Goal: Transaction & Acquisition: Book appointment/travel/reservation

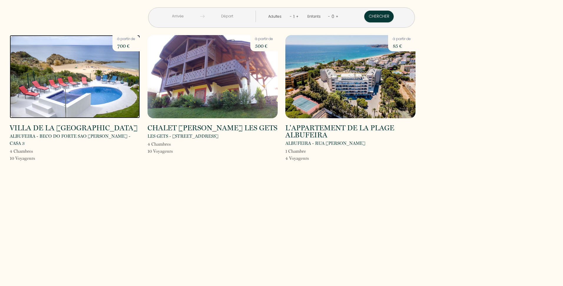
click at [80, 87] on img at bounding box center [75, 76] width 130 height 83
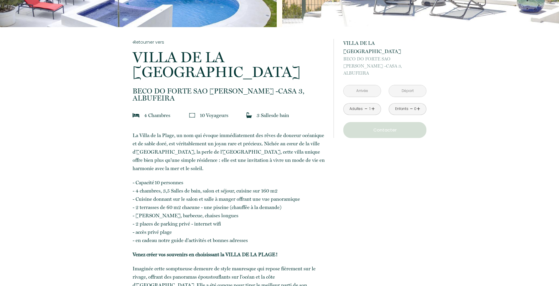
scroll to position [88, 0]
click at [371, 104] on link "+" at bounding box center [373, 108] width 4 height 9
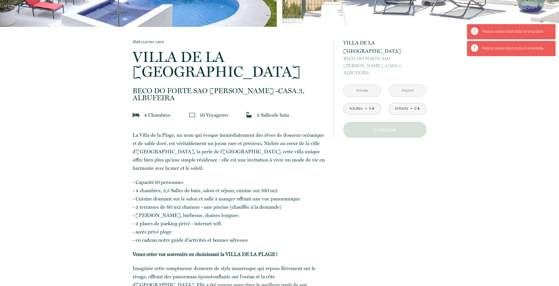
click at [366, 104] on link "-" at bounding box center [365, 108] width 3 height 9
click at [418, 104] on link "+" at bounding box center [419, 108] width 4 height 9
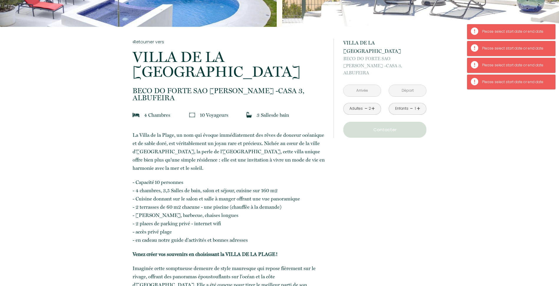
click at [418, 104] on link "+" at bounding box center [419, 108] width 4 height 9
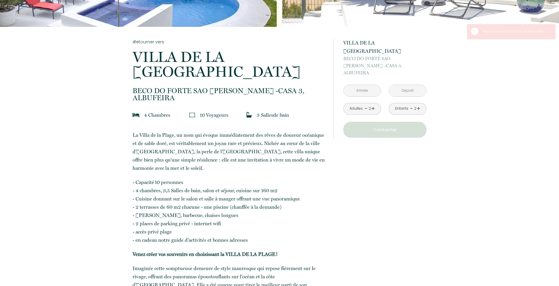
drag, startPoint x: 418, startPoint y: 94, endPoint x: 450, endPoint y: 131, distance: 49.2
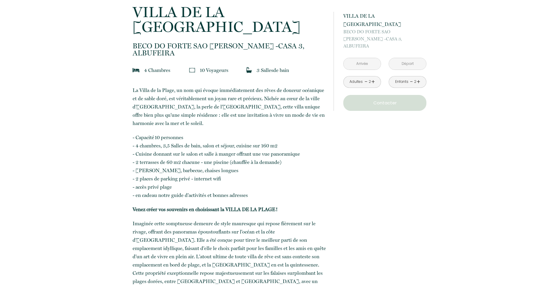
scroll to position [0, 0]
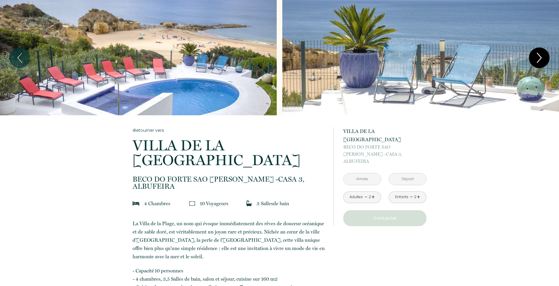
click at [533, 54] on icon "Next" at bounding box center [539, 58] width 12 height 18
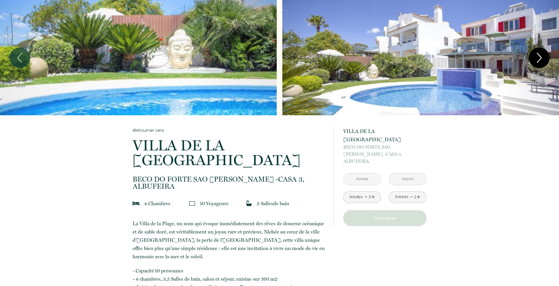
click at [533, 54] on icon "Next" at bounding box center [539, 58] width 12 height 18
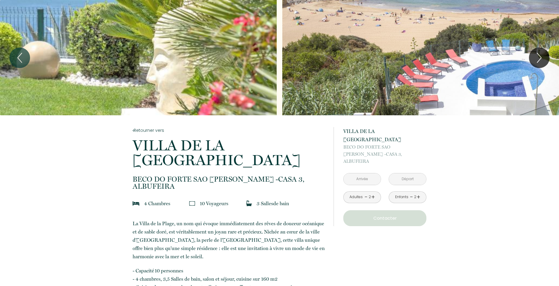
drag, startPoint x: 447, startPoint y: 141, endPoint x: 371, endPoint y: 245, distance: 128.2
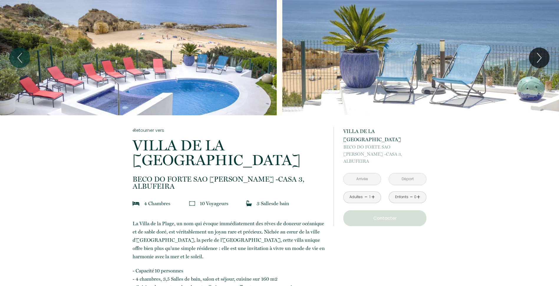
click at [372, 192] on link "+" at bounding box center [373, 196] width 4 height 9
click at [417, 192] on link "+" at bounding box center [419, 196] width 4 height 9
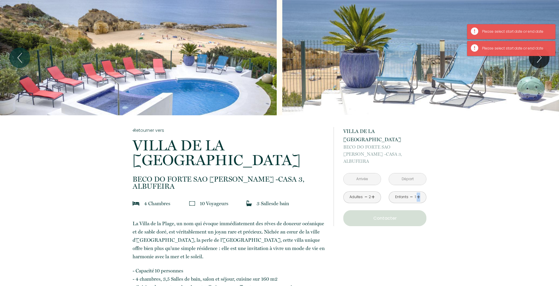
click at [417, 192] on link "+" at bounding box center [419, 196] width 4 height 9
click at [521, 48] on div "Please select start date or end date" at bounding box center [515, 49] width 67 height 6
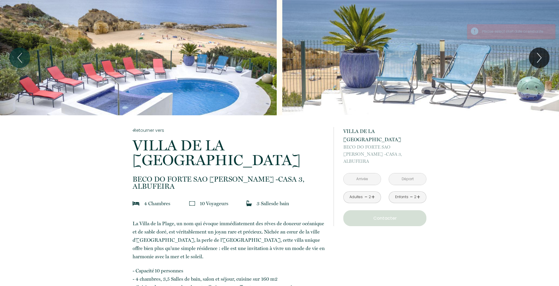
click at [362, 173] on input "text" at bounding box center [362, 178] width 37 height 11
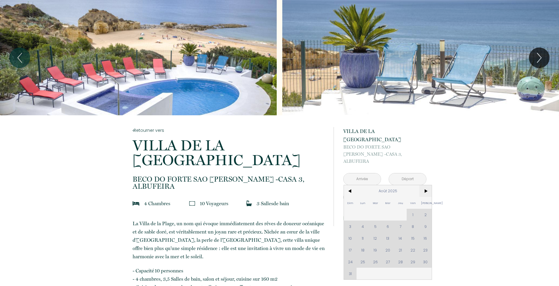
click at [424, 185] on span ">" at bounding box center [425, 191] width 13 height 12
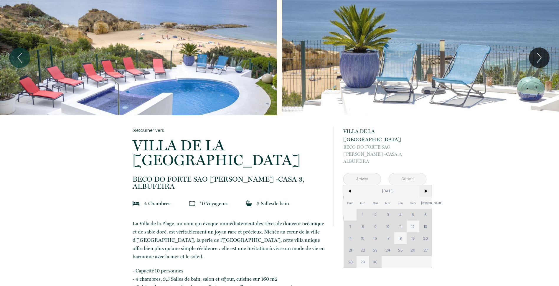
click at [426, 185] on span ">" at bounding box center [425, 191] width 13 height 12
click at [349, 185] on span "<" at bounding box center [350, 191] width 13 height 12
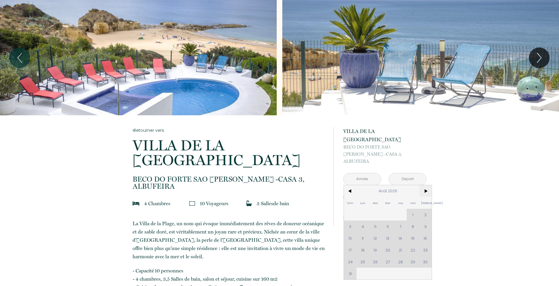
click at [422, 185] on span ">" at bounding box center [425, 191] width 13 height 12
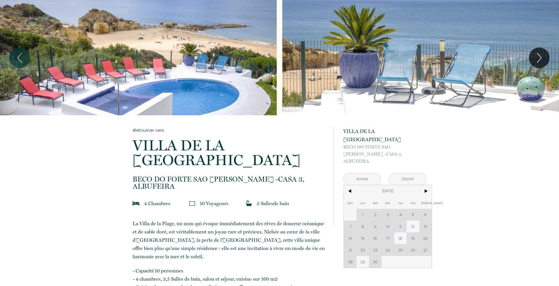
click at [351, 222] on div "Dim Lun Mar Mer Jeu Ven Sam 1 2 3 4 5 6 7 8 9 10 11 12 13 14 15 16 17 18 19 20 …" at bounding box center [388, 226] width 88 height 82
click at [361, 209] on div "Dim Lun Mar Mer Jeu Ven Sam 1 2 3 4 5 6 7 8 9 10 11 12 13 14 15 16 17 18 19 20 …" at bounding box center [388, 226] width 88 height 82
click at [360, 211] on div "Dim Lun Mar Mer Jeu Ven Sam 1 2 3 4 5 6 7 8 9 10 11 12 13 14 15 16 17 18 19 20 …" at bounding box center [388, 226] width 88 height 82
click at [348, 212] on div "Dim Lun Mar Mer Jeu Ven Sam 1 2 3 4 5 6 7 8 9 10 11 12 13 14 15 16 17 18 19 20 …" at bounding box center [388, 226] width 88 height 82
click at [353, 211] on div "Dim Lun Mar Mer Jeu Ven Sam 1 2 3 4 5 6 7 8 9 10 11 12 13 14 15 16 17 18 19 20 …" at bounding box center [388, 226] width 88 height 82
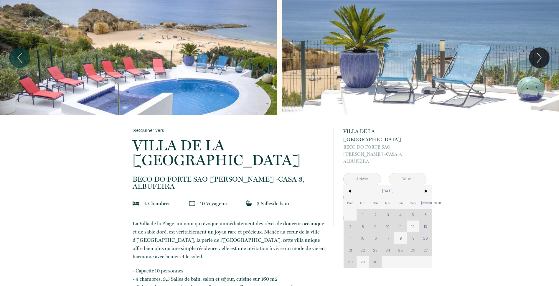
click at [362, 210] on div "Dim Lun Mar Mer Jeu Ven Sam 1 2 3 4 5 6 7 8 9 10 11 12 13 14 15 16 17 18 19 20 …" at bounding box center [388, 226] width 88 height 82
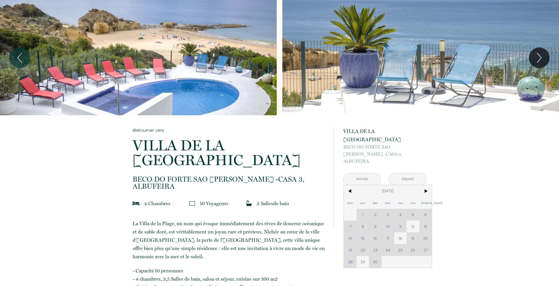
click at [362, 210] on div "Dim Lun Mar Mer Jeu Ven Sam 1 2 3 4 5 6 7 8 9 10 11 12 13 14 15 16 17 18 19 20 …" at bounding box center [388, 226] width 88 height 82
click at [410, 220] on span "12" at bounding box center [413, 226] width 13 height 12
type input "Ven 12 Sep 2025"
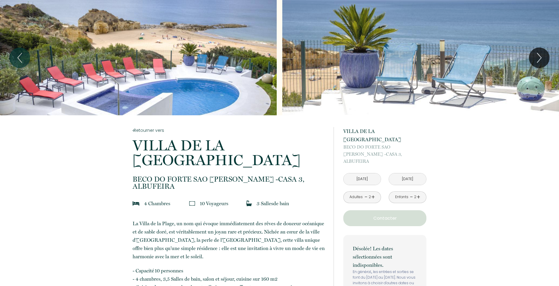
click at [408, 173] on input "Sam 13 Sep 2025" at bounding box center [407, 178] width 37 height 11
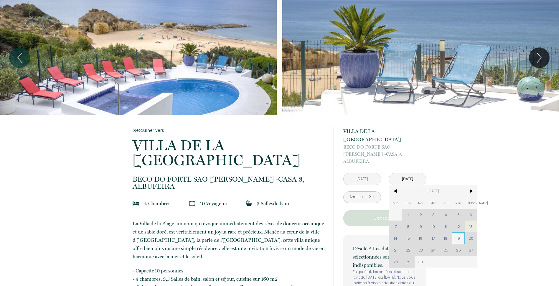
click at [458, 232] on span "19" at bounding box center [458, 238] width 13 height 12
type input "Ven 19 Sep 2025"
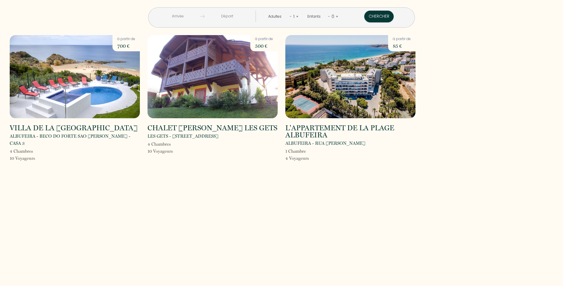
drag, startPoint x: 181, startPoint y: 191, endPoint x: 147, endPoint y: 146, distance: 57.2
click at [177, 189] on div "< Août 2025 > Dim Lun Mar Mer Jeu Ven Sam 1 2 3 4 5 6 7 8 9 10 11 12 13 14 15 1…" at bounding box center [281, 143] width 563 height 286
